Goal: Task Accomplishment & Management: Use online tool/utility

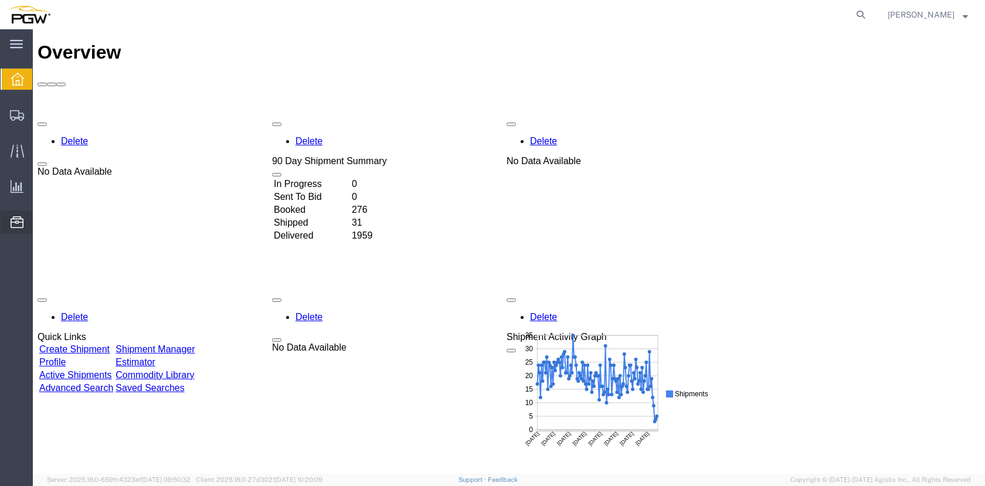
click at [0, 0] on span "Location Appointment" at bounding box center [0, 0] width 0 height 0
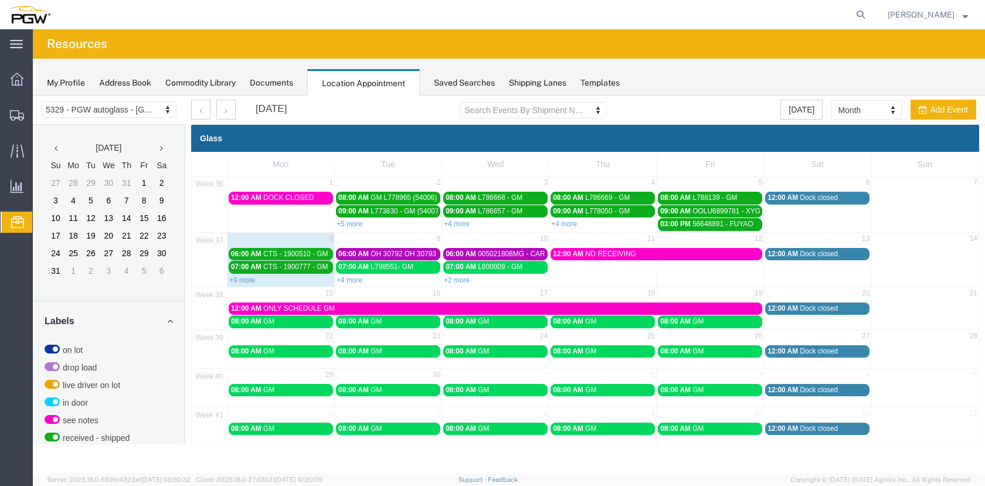
drag, startPoint x: 457, startPoint y: 279, endPoint x: 633, endPoint y: 312, distance: 178.5
click at [458, 280] on link "+2 more" at bounding box center [457, 280] width 26 height 8
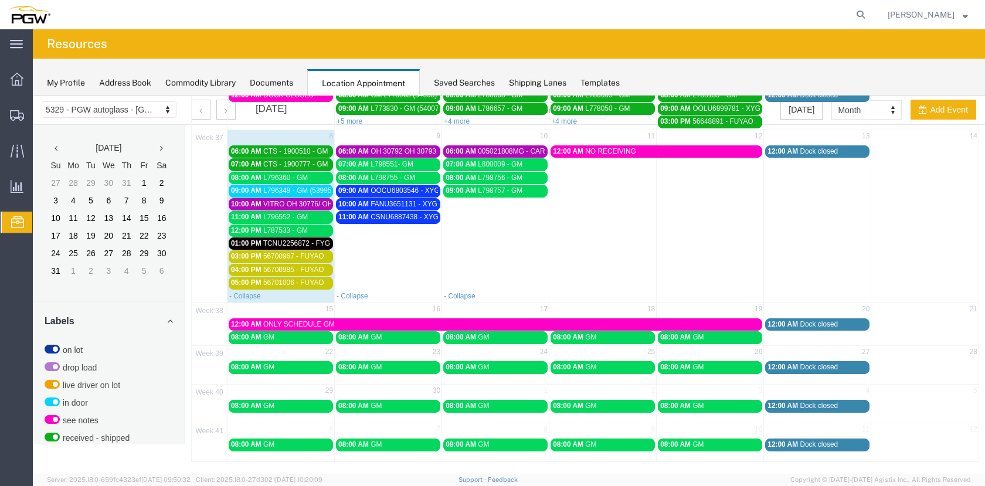
scroll to position [103, 0]
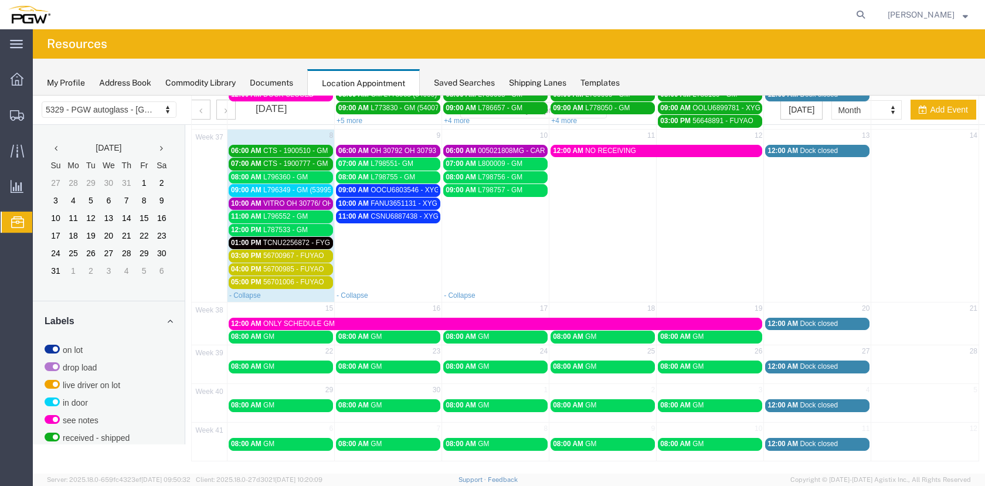
click at [319, 151] on span "CTS - 1900510 - GM" at bounding box center [295, 151] width 65 height 8
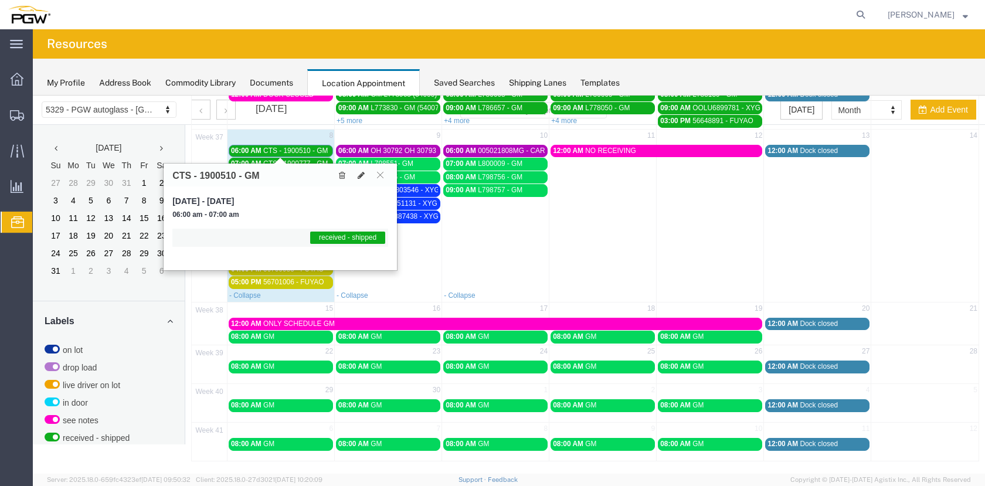
click at [322, 154] on span "CTS - 1900510 - GM" at bounding box center [295, 151] width 65 height 8
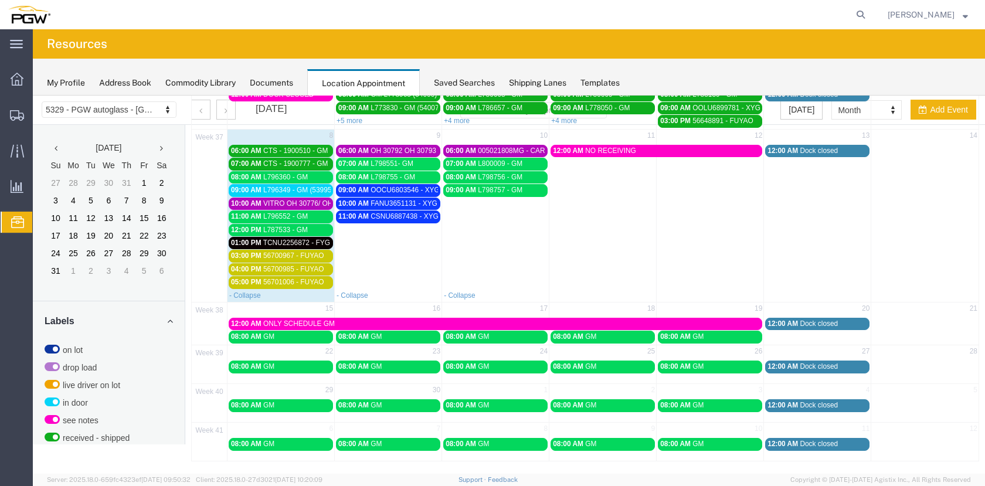
click at [291, 188] on span "L796349 - GM (53995)" at bounding box center [298, 190] width 70 height 8
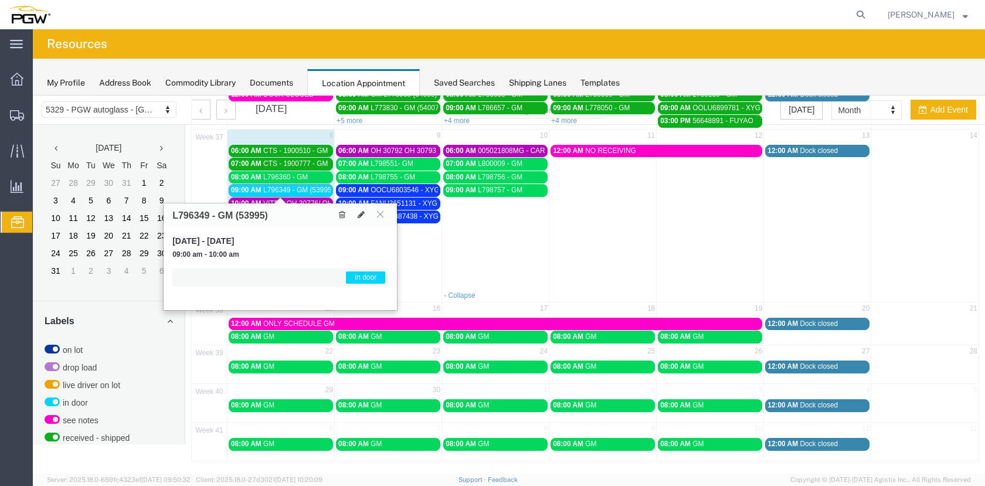
click at [289, 191] on span "L796349 - GM (53995)" at bounding box center [298, 190] width 70 height 8
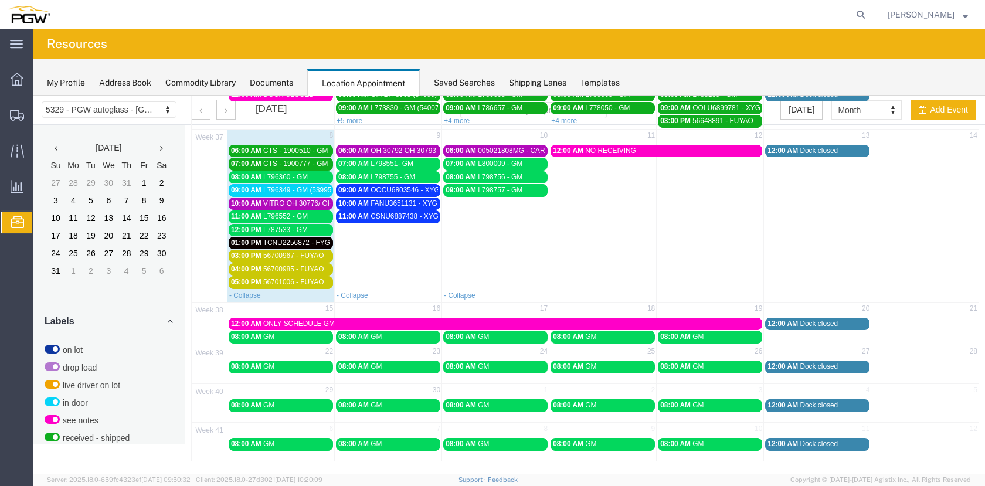
click at [291, 206] on span "VITRO OH 30776/ OH 30778 // SPLIT HT 8" at bounding box center [330, 203] width 135 height 8
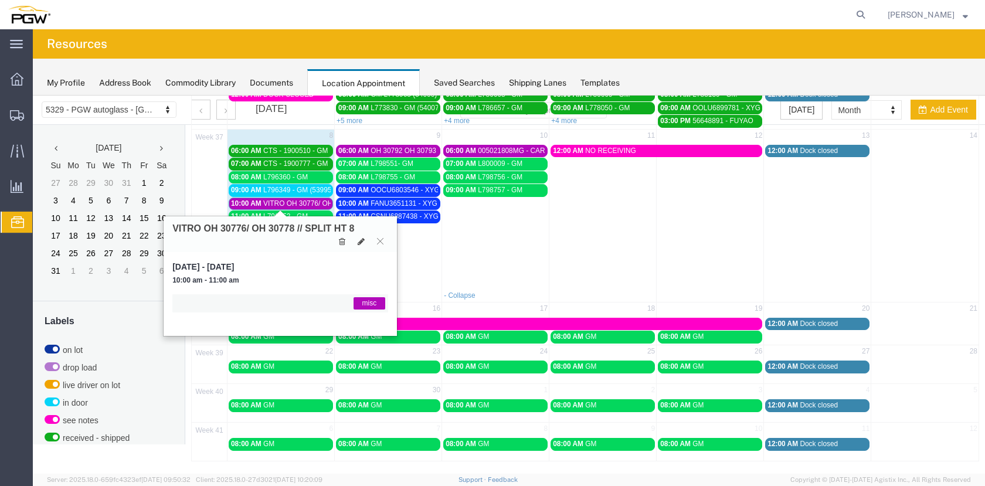
click at [292, 203] on span "VITRO OH 30776/ OH 30778 // SPLIT HT 8" at bounding box center [330, 203] width 135 height 8
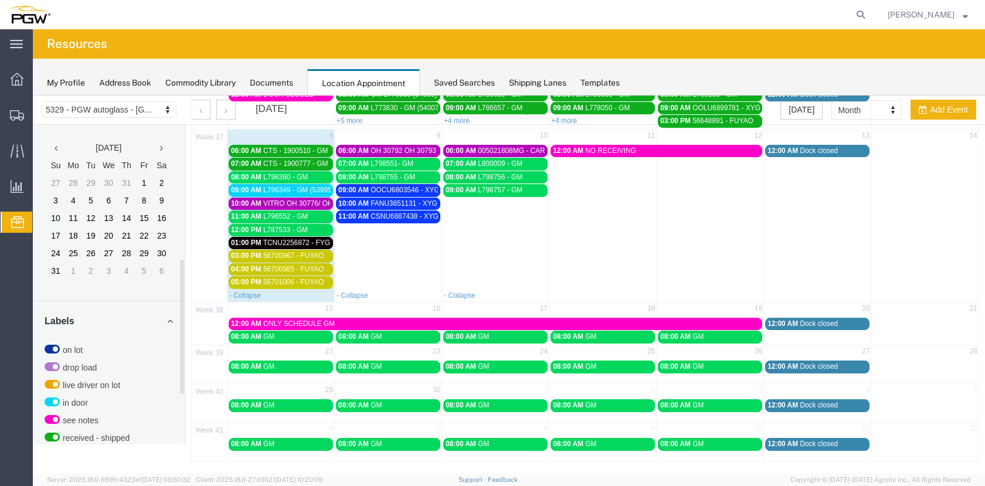
scroll to position [321, 0]
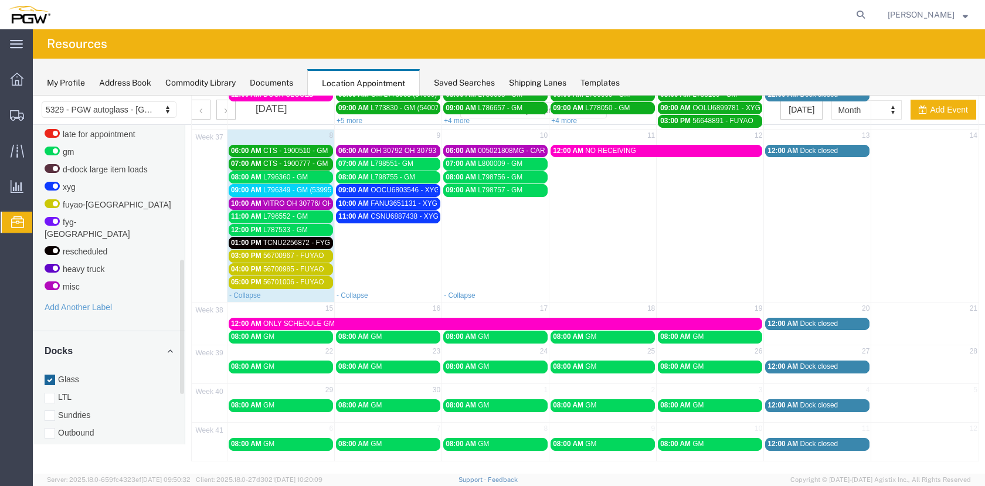
drag, startPoint x: 47, startPoint y: 439, endPoint x: 52, endPoint y: 372, distance: 67.7
click at [47, 446] on div at bounding box center [50, 451] width 11 height 11
click at [33, 96] on input "Racks" at bounding box center [33, 96] width 0 height 0
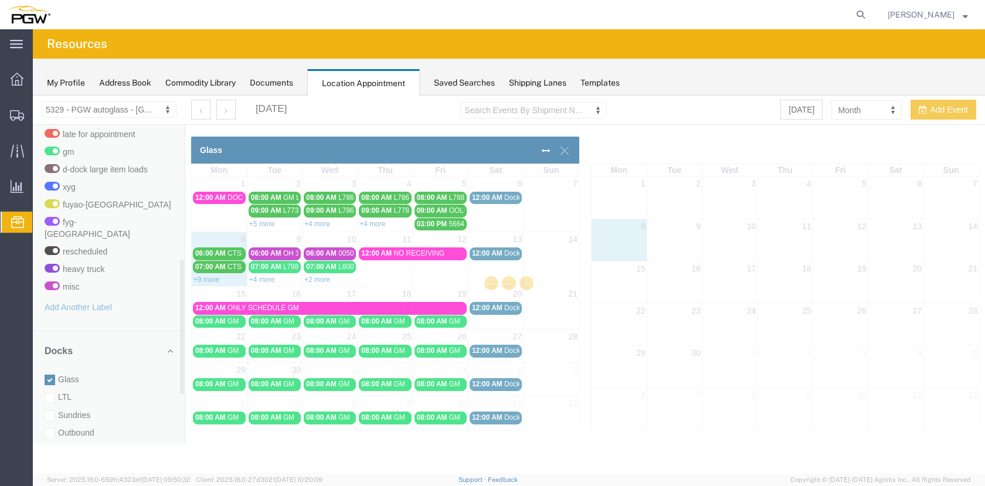
scroll to position [0, 0]
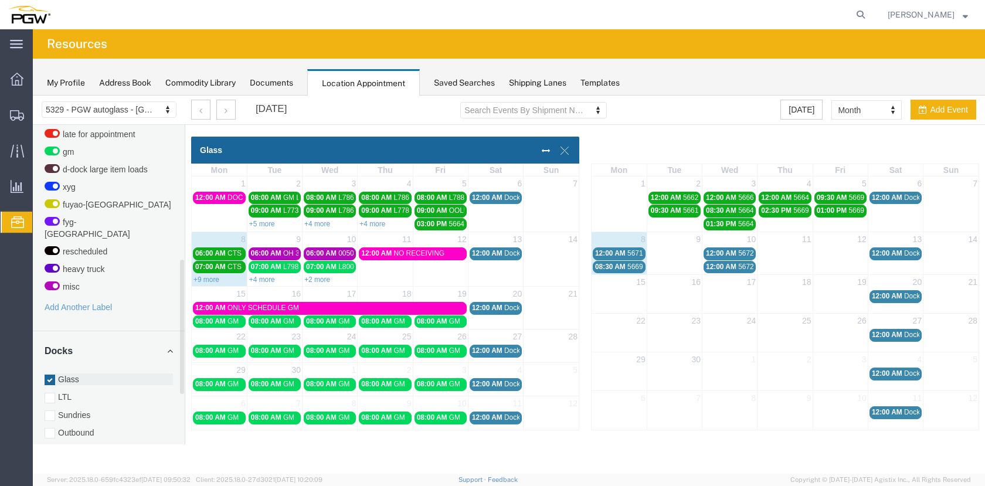
click at [49, 375] on div at bounding box center [50, 380] width 11 height 11
click at [33, 96] on input "Glass" at bounding box center [33, 96] width 0 height 0
